Goal: Transaction & Acquisition: Book appointment/travel/reservation

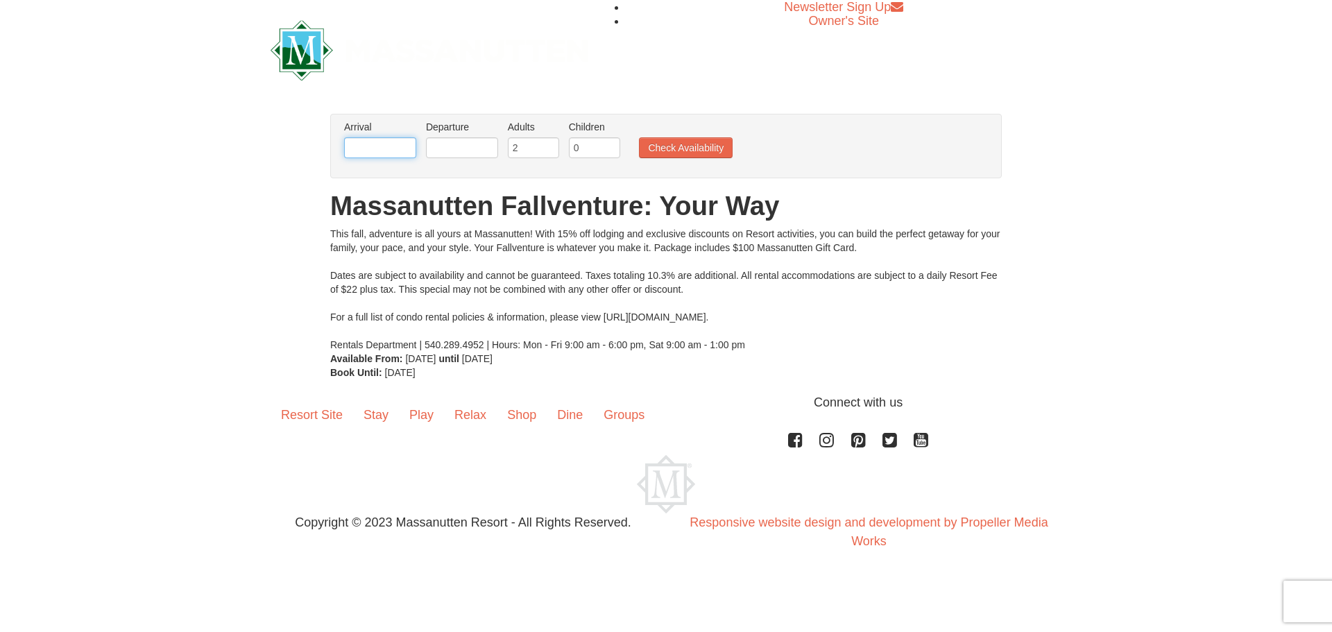
click at [357, 141] on input "text" at bounding box center [380, 147] width 72 height 21
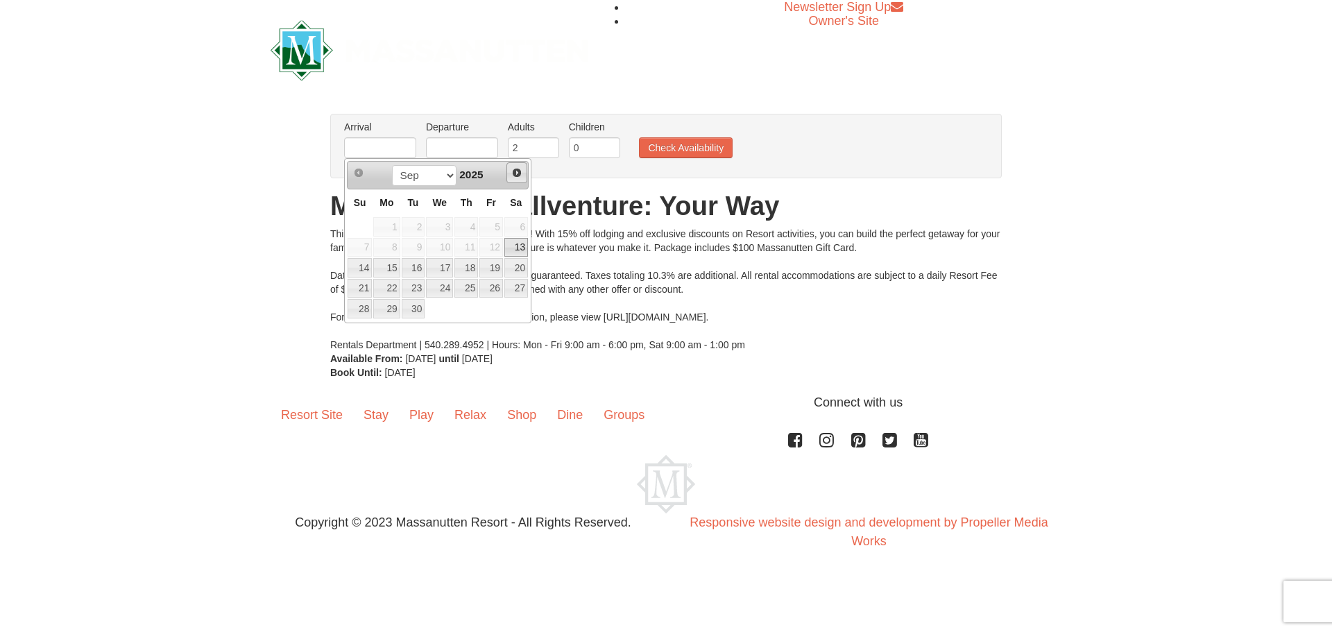
click at [518, 173] on span "Next" at bounding box center [516, 172] width 11 height 11
click at [501, 250] on link "10" at bounding box center [491, 247] width 24 height 19
type input "[DATE]"
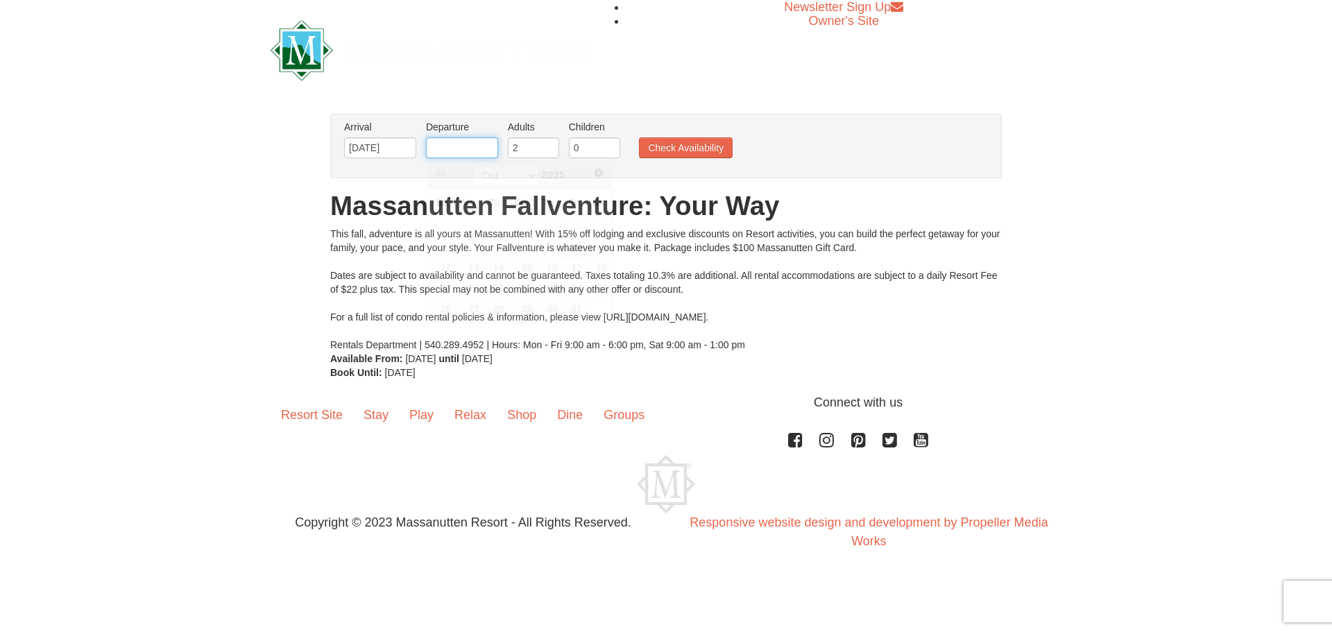
click at [467, 149] on input "text" at bounding box center [462, 147] width 72 height 21
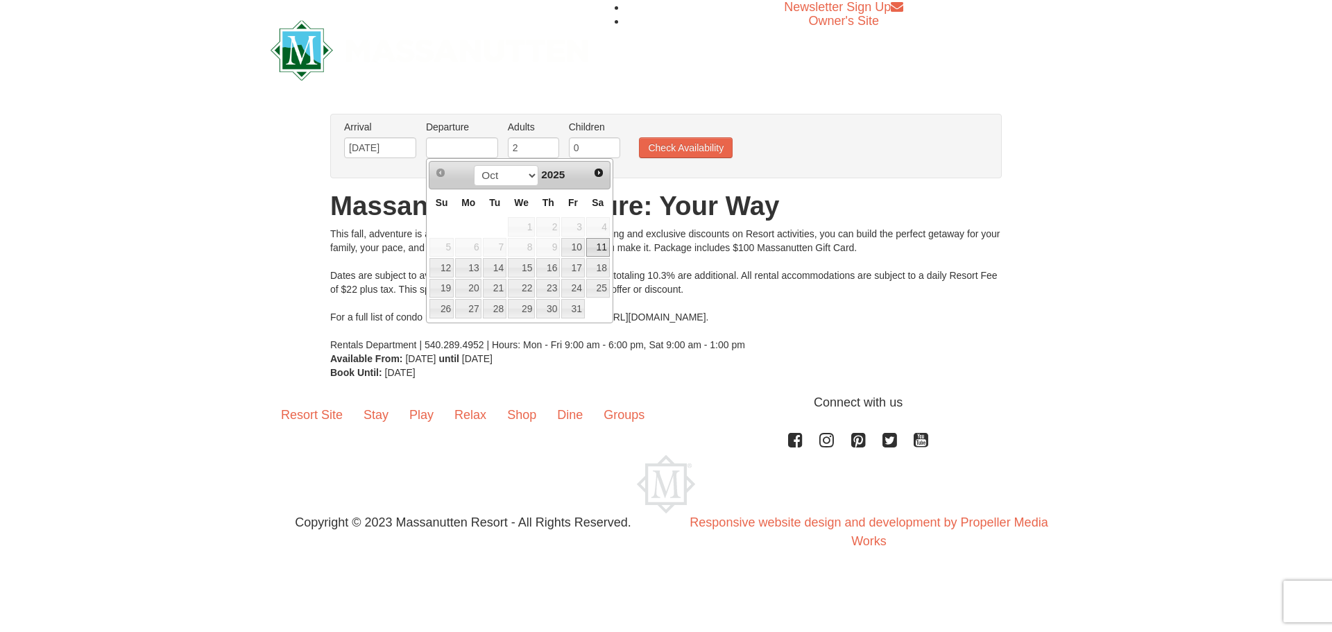
click at [602, 248] on link "11" at bounding box center [598, 247] width 24 height 19
type input "[DATE]"
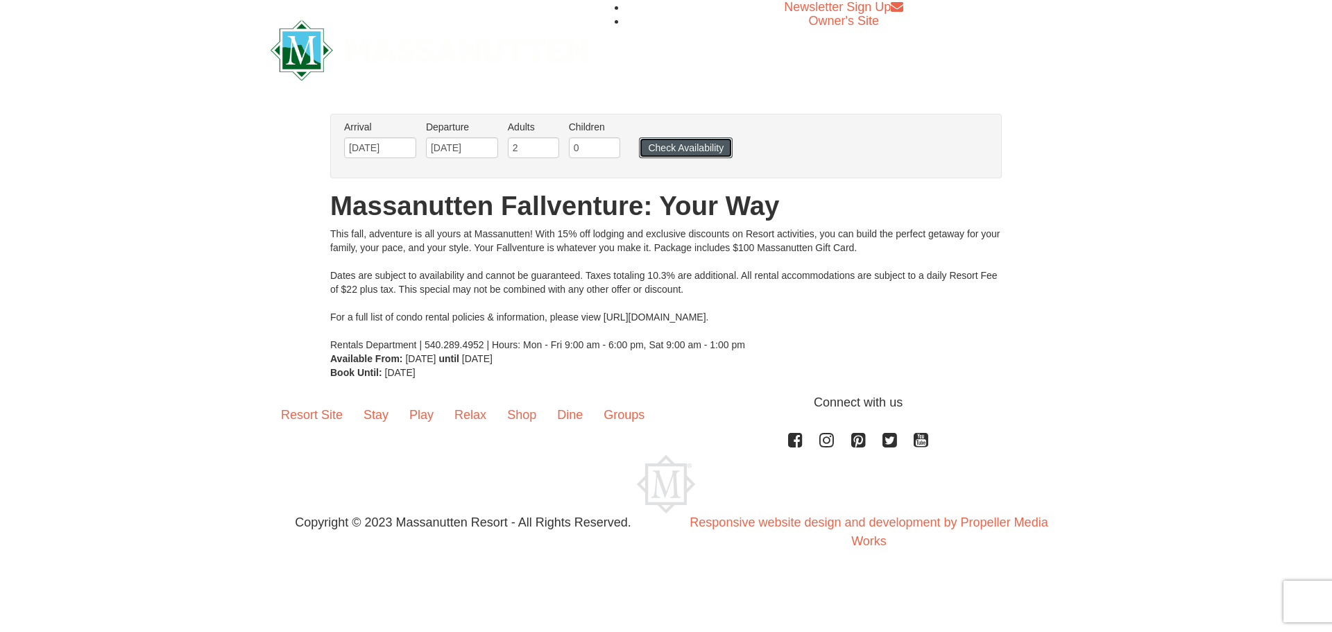
click at [696, 153] on button "Check Availability" at bounding box center [686, 147] width 94 height 21
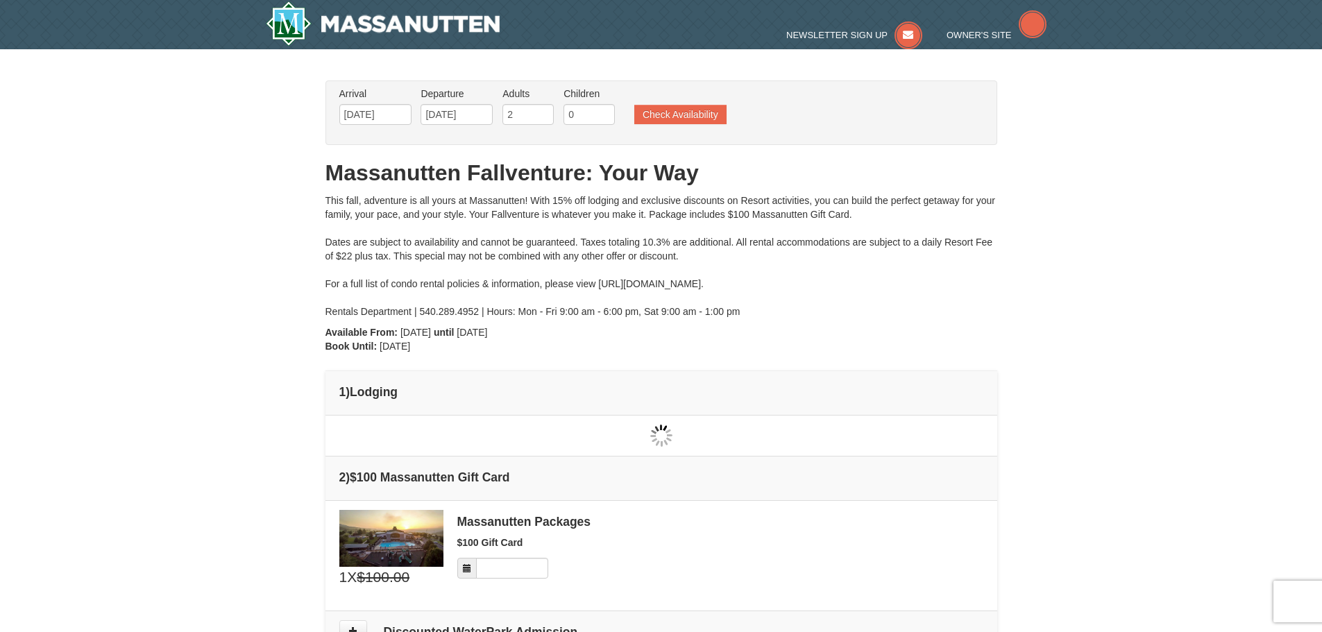
type input "[DATE]"
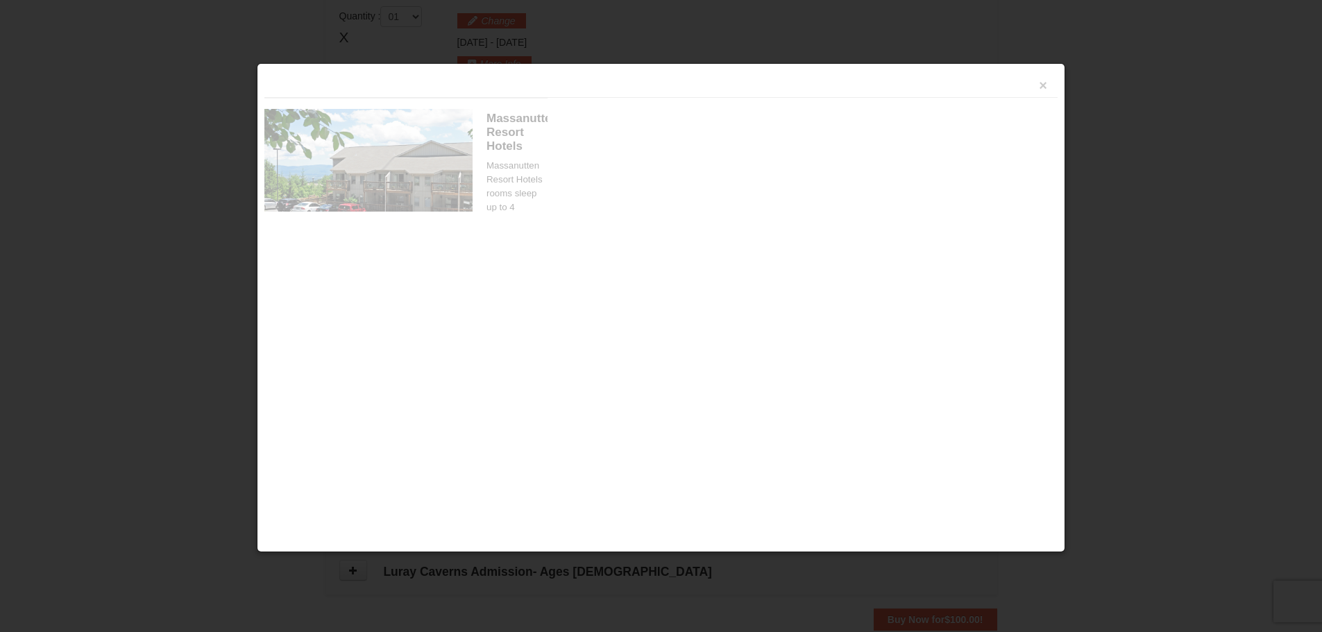
scroll to position [425, 0]
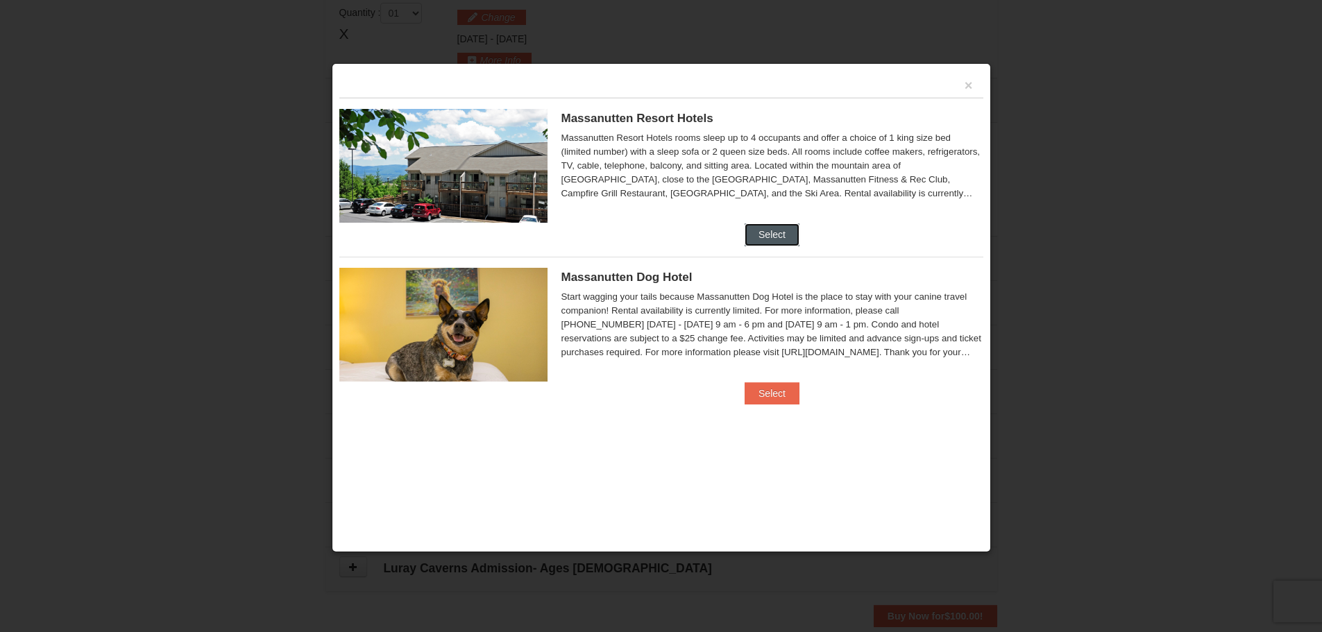
click at [759, 229] on button "Select" at bounding box center [771, 234] width 55 height 22
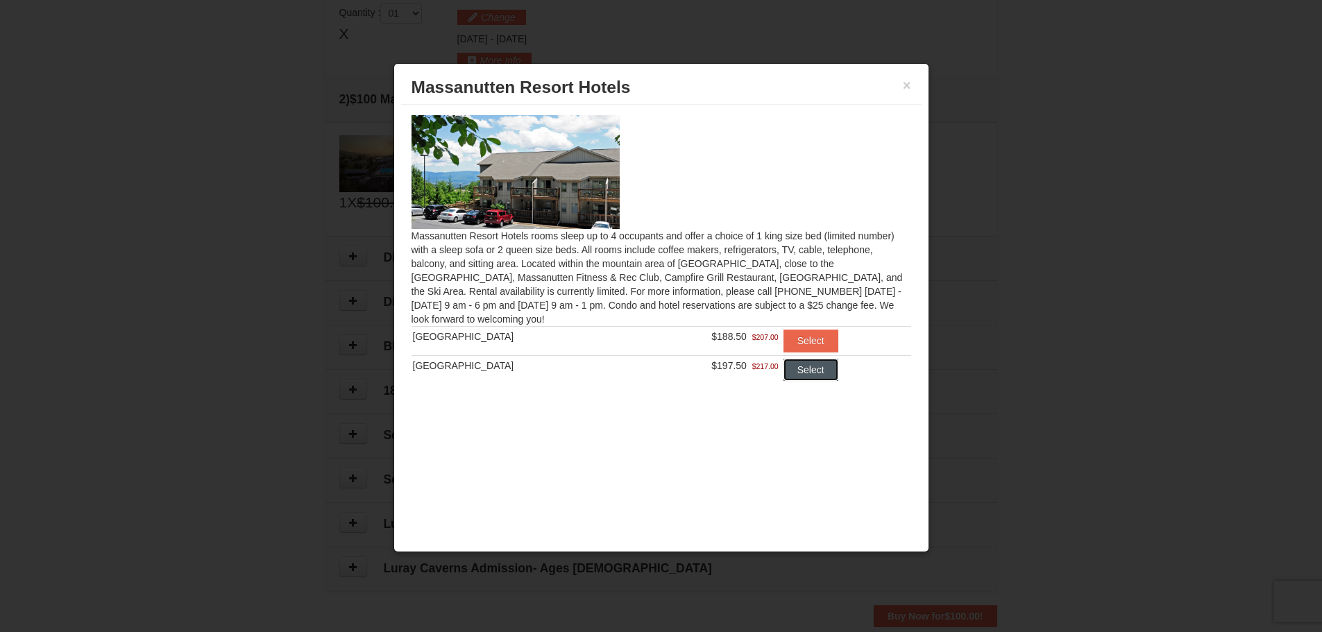
click at [798, 366] on button "Select" at bounding box center [810, 370] width 55 height 22
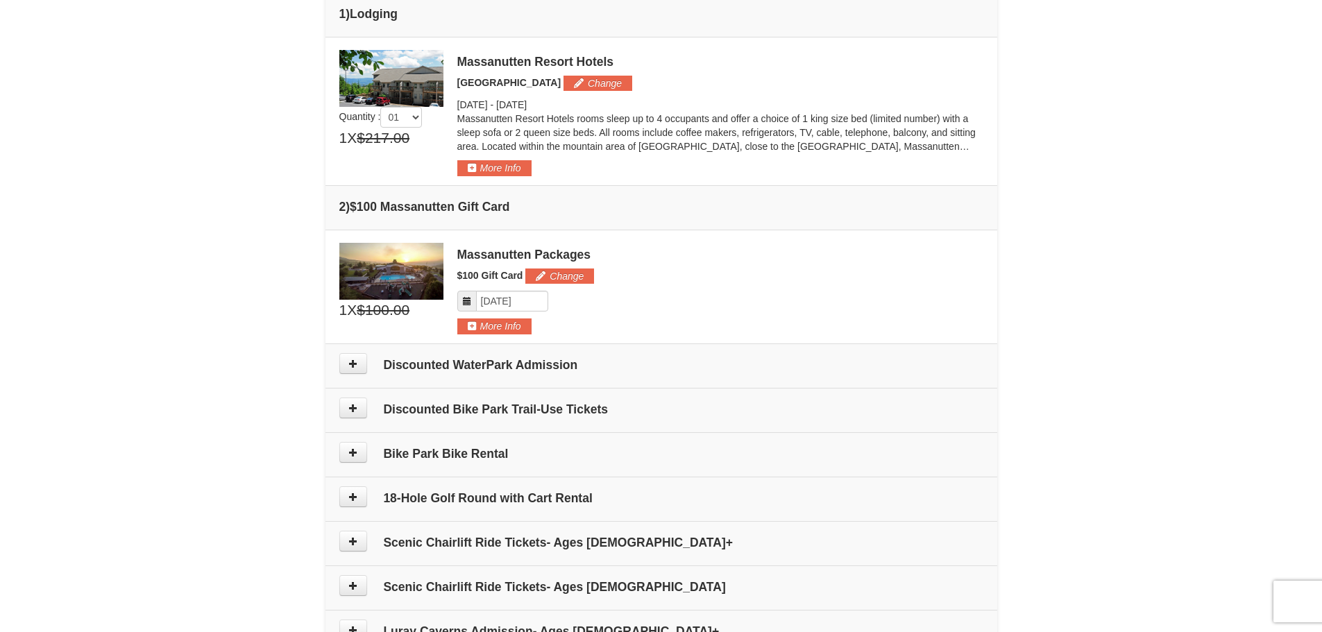
scroll to position [563, 0]
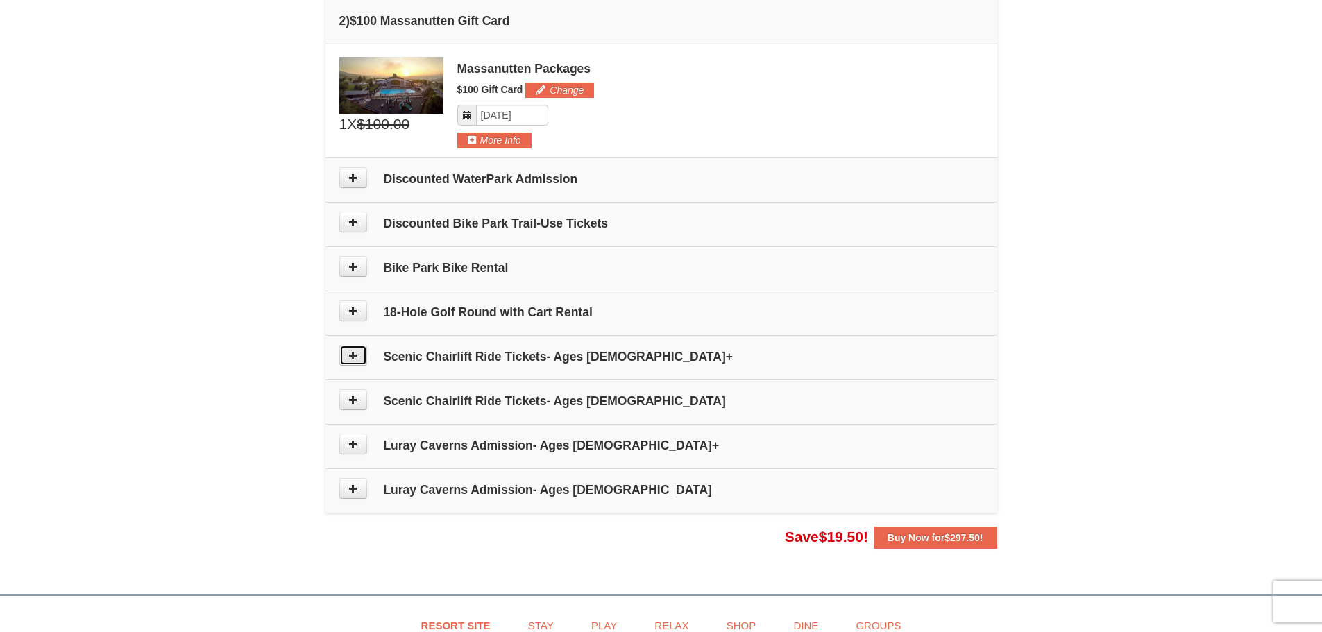
click at [348, 351] on icon at bounding box center [353, 355] width 10 height 10
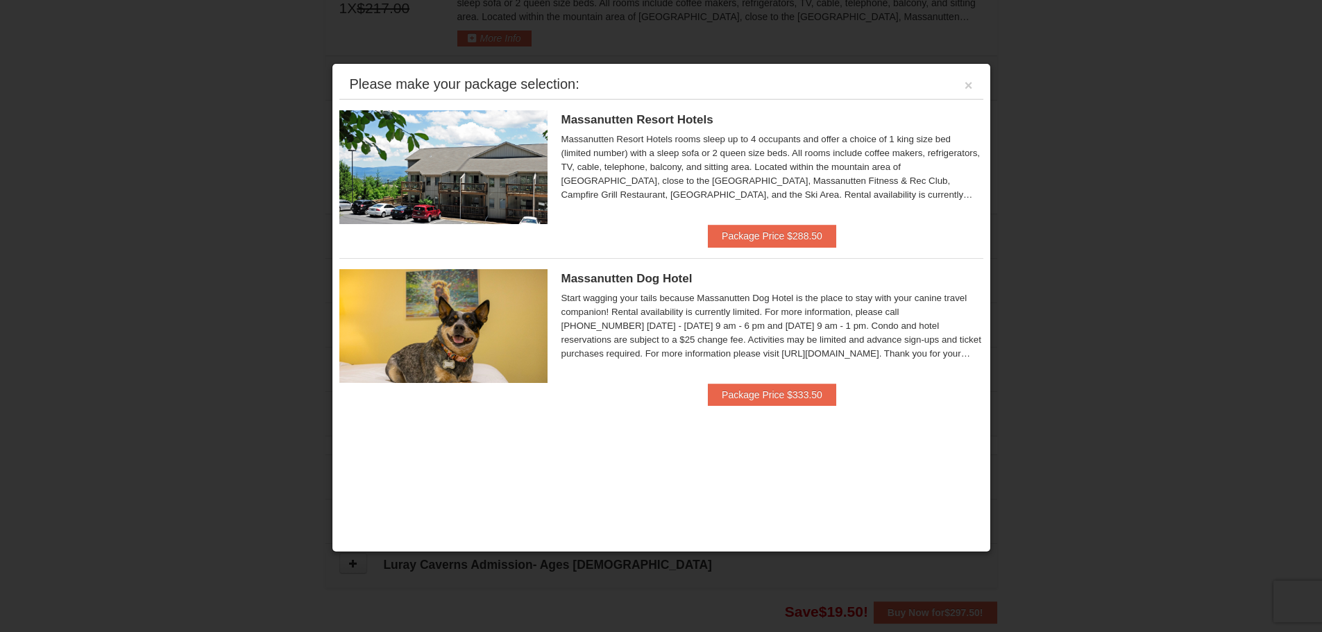
scroll to position [427, 0]
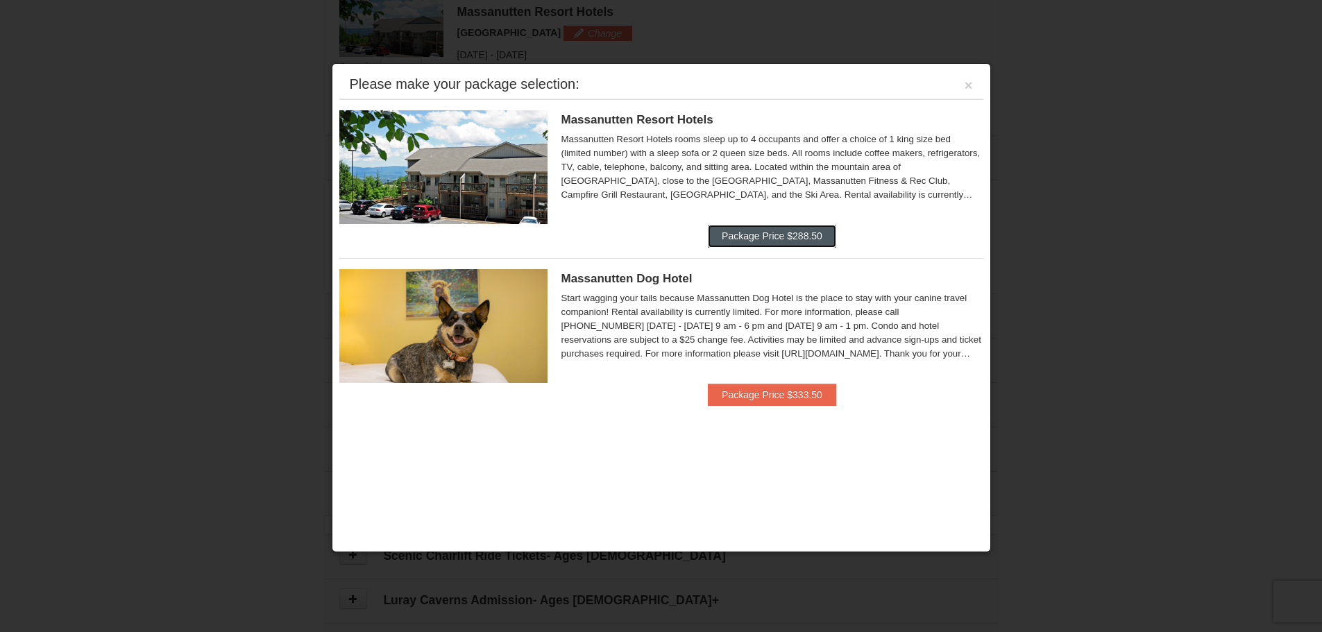
click at [767, 230] on button "Package Price $288.50" at bounding box center [772, 236] width 128 height 22
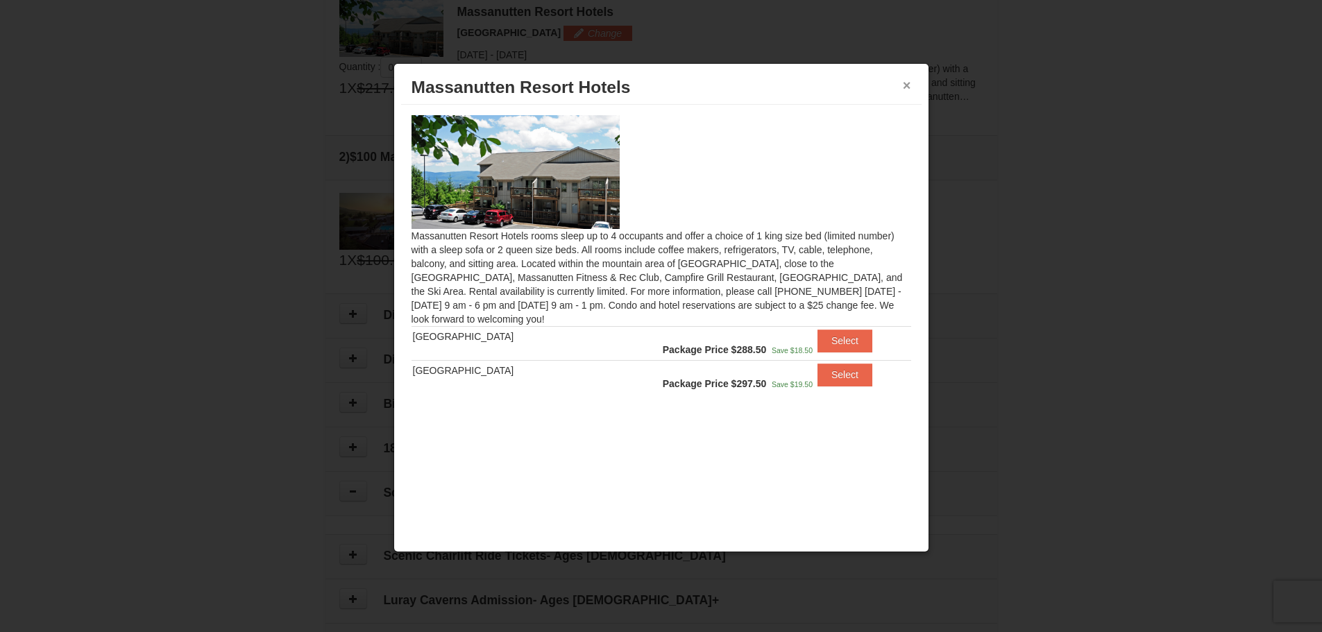
click at [907, 85] on button "×" at bounding box center [907, 85] width 8 height 14
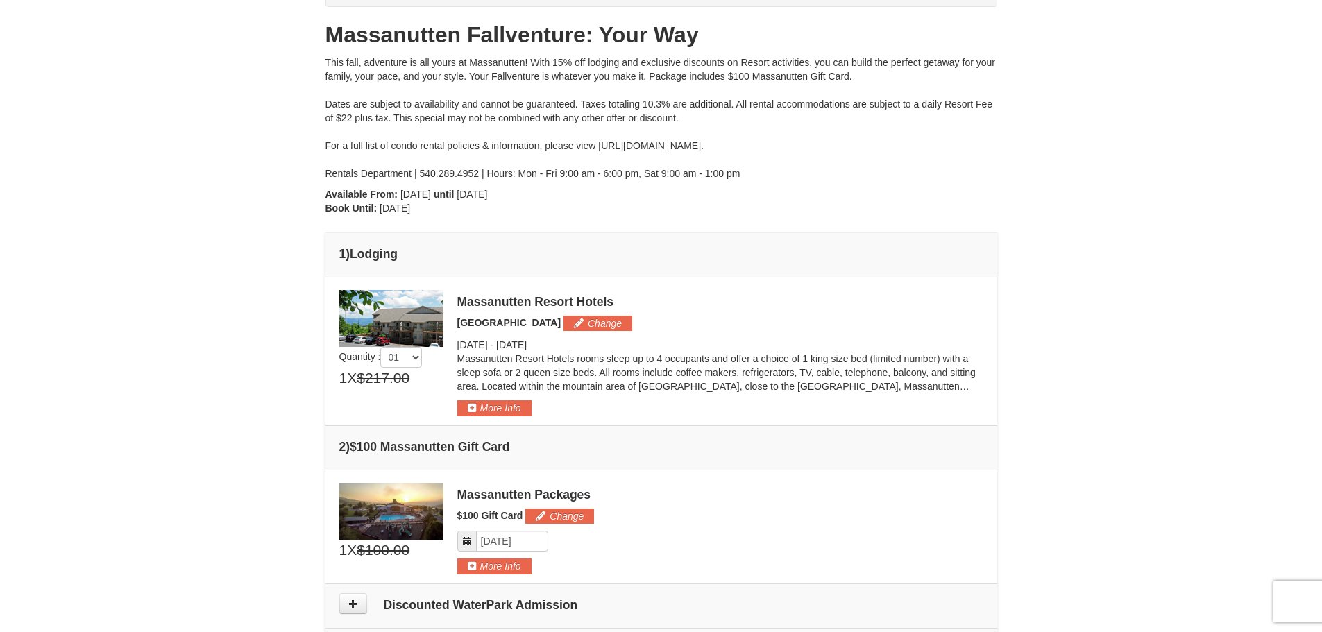
scroll to position [11, 0]
